Goal: Task Accomplishment & Management: Use online tool/utility

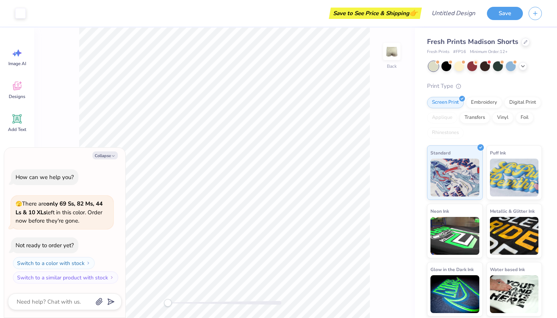
click at [100, 165] on div "How can we help you? 🫣 There are only 69 Ss, 82 Ms, 44 Ls & 10 XLs left in this…" at bounding box center [65, 226] width 114 height 127
click at [116, 194] on div "How can we help you? 🫣 There are only 69 Ss, 82 Ms, 44 Ls & 10 XLs left in this…" at bounding box center [65, 226] width 114 height 127
click at [102, 157] on button "Collapse" at bounding box center [104, 156] width 25 height 8
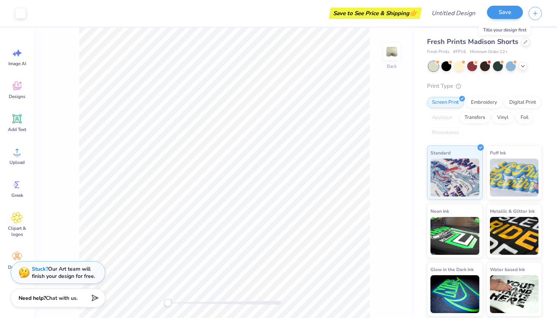
click at [510, 9] on button "Save" at bounding box center [505, 12] width 36 height 13
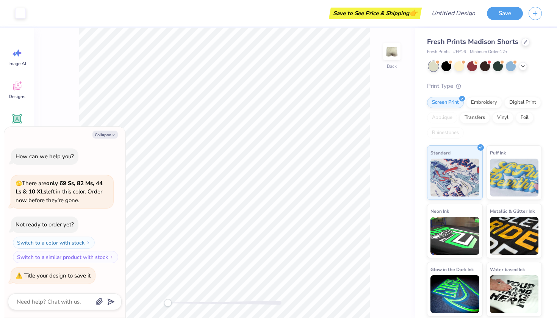
type textarea "x"
click at [86, 285] on div "How can we help you? 🫣 There are only 69 Ss, 82 Ms, 44 Ls & 10 XLs left in this…" at bounding box center [65, 215] width 114 height 147
click at [432, 14] on div "Art colors Save to See Price & Shipping 👉 Design Title Save" at bounding box center [278, 13] width 557 height 27
type input "s"
type textarea "x"
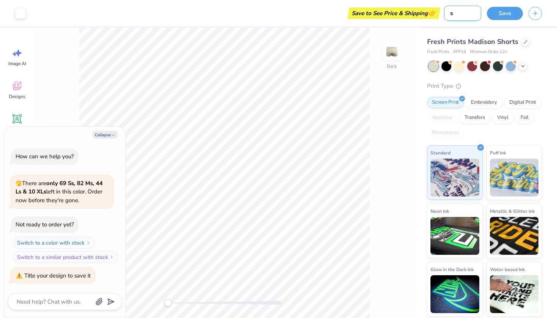
type input "sh"
type textarea "x"
type input "sho"
type textarea "x"
type input "shor"
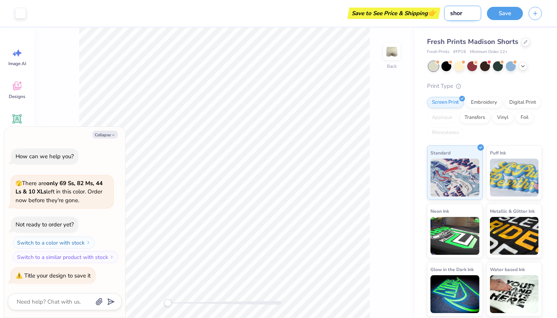
type textarea "x"
type input "short"
type textarea "x"
type input "shorts"
type textarea "x"
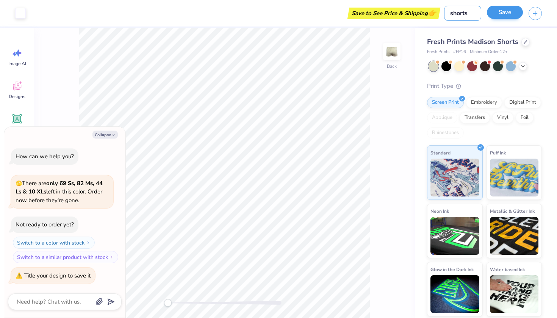
type input "shorts"
click at [515, 11] on button "Save" at bounding box center [505, 12] width 36 height 13
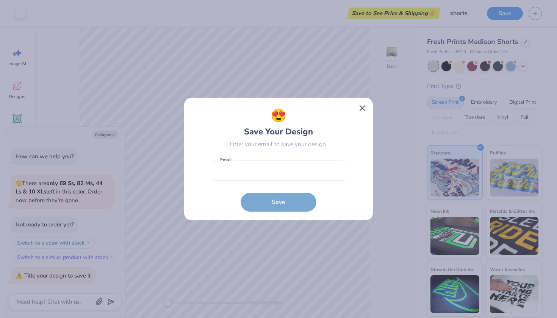
click at [358, 113] on button "Close" at bounding box center [362, 108] width 14 height 14
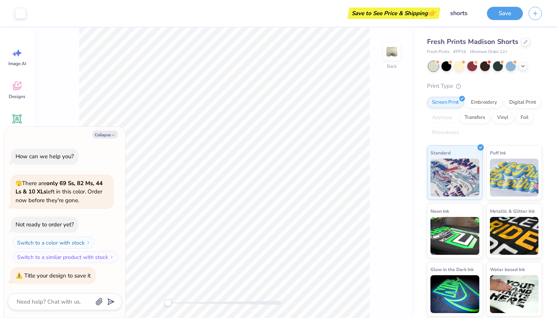
type textarea "x"
